Goal: Feedback & Contribution: Submit feedback/report problem

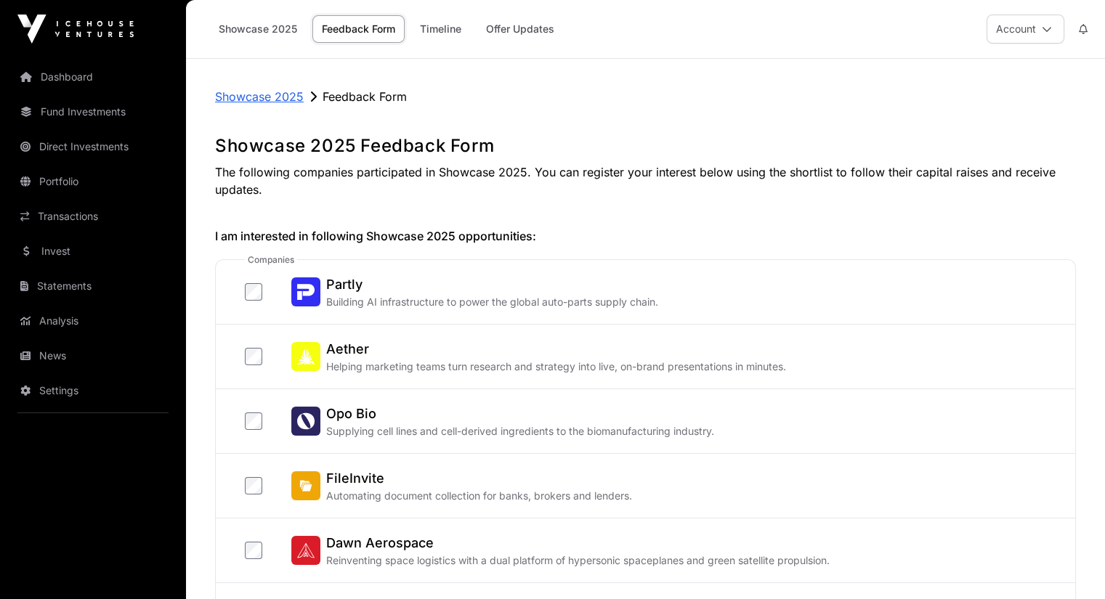
click at [279, 103] on p "Showcase 2025" at bounding box center [259, 96] width 89 height 17
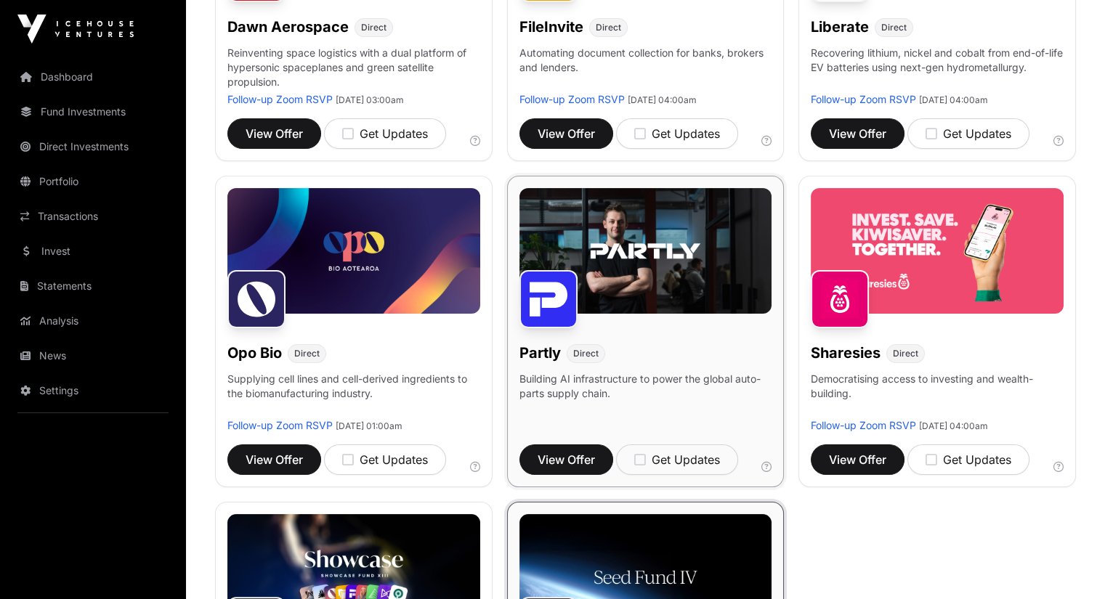
scroll to position [654, 0]
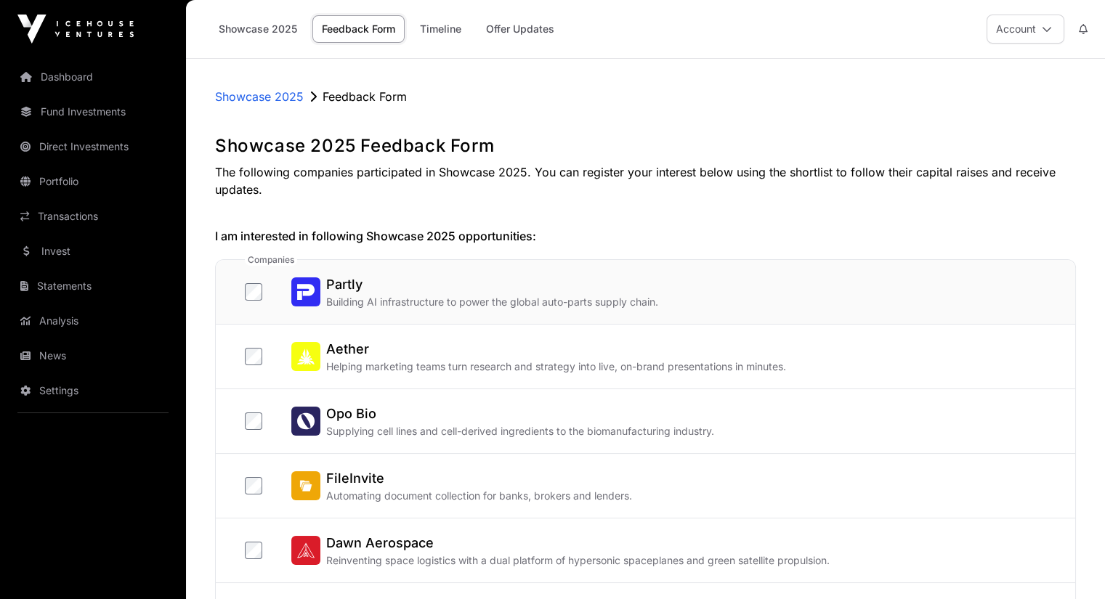
click at [351, 288] on h2 "Partly" at bounding box center [492, 285] width 332 height 20
drag, startPoint x: 567, startPoint y: 169, endPoint x: 567, endPoint y: 161, distance: 7.3
drag, startPoint x: 567, startPoint y: 161, endPoint x: 539, endPoint y: 141, distance: 34.3
drag, startPoint x: 539, startPoint y: 141, endPoint x: 518, endPoint y: 129, distance: 24.1
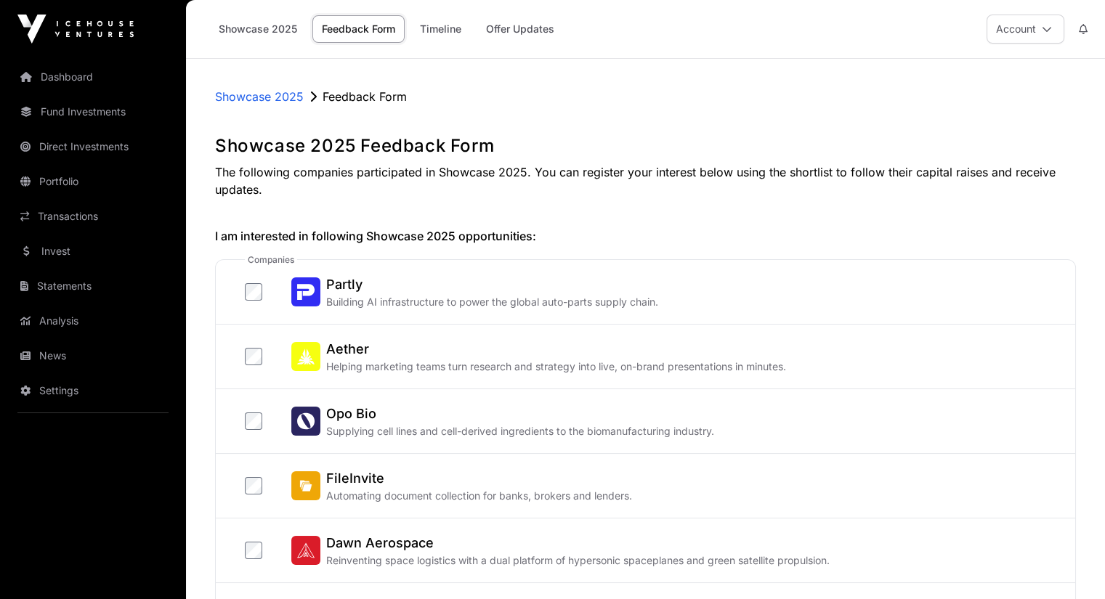
drag, startPoint x: 518, startPoint y: 129, endPoint x: 809, endPoint y: 118, distance: 290.9
